Goal: Check status: Check status

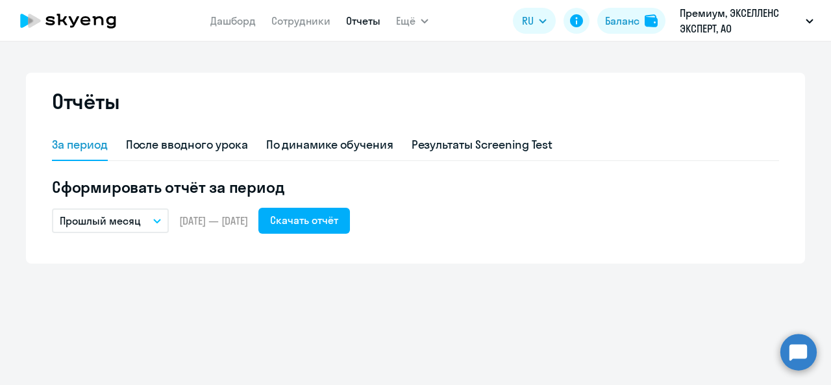
click at [77, 23] on icon at bounding box center [68, 21] width 114 height 32
click at [613, 10] on button "Баланс" at bounding box center [632, 21] width 68 height 26
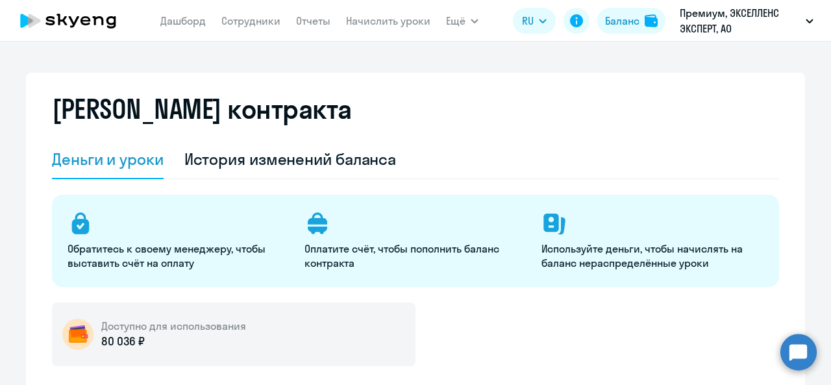
select select "english_adult_not_native_speaker"
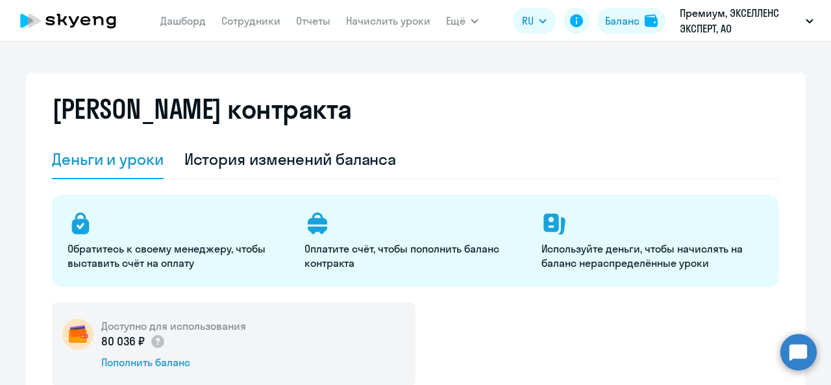
scroll to position [124, 0]
